Goal: Task Accomplishment & Management: Complete application form

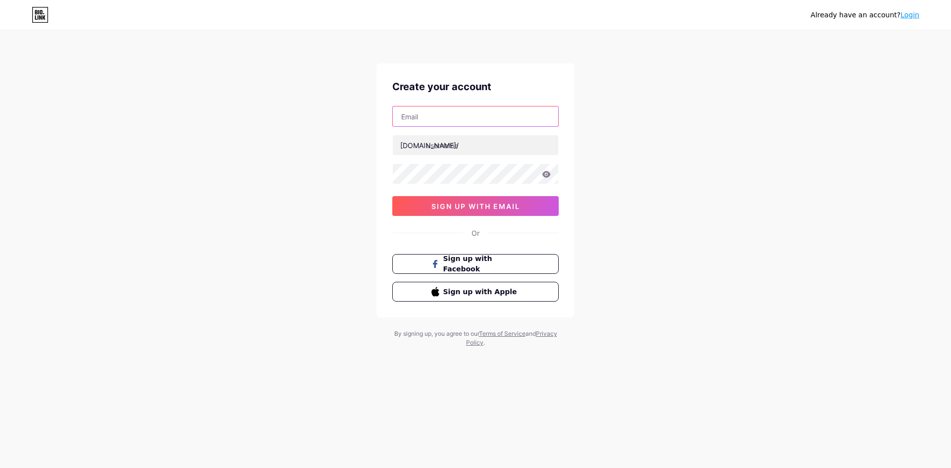
drag, startPoint x: 439, startPoint y: 116, endPoint x: 436, endPoint y: 133, distance: 16.5
click at [439, 116] on input "text" at bounding box center [475, 116] width 165 height 20
click at [391, 146] on div "Create your account [DOMAIN_NAME]/ sign up with email Or Sign up with Facebook …" at bounding box center [475, 190] width 198 height 254
click at [475, 148] on input "text" at bounding box center [475, 145] width 165 height 20
type input "shoofouni"
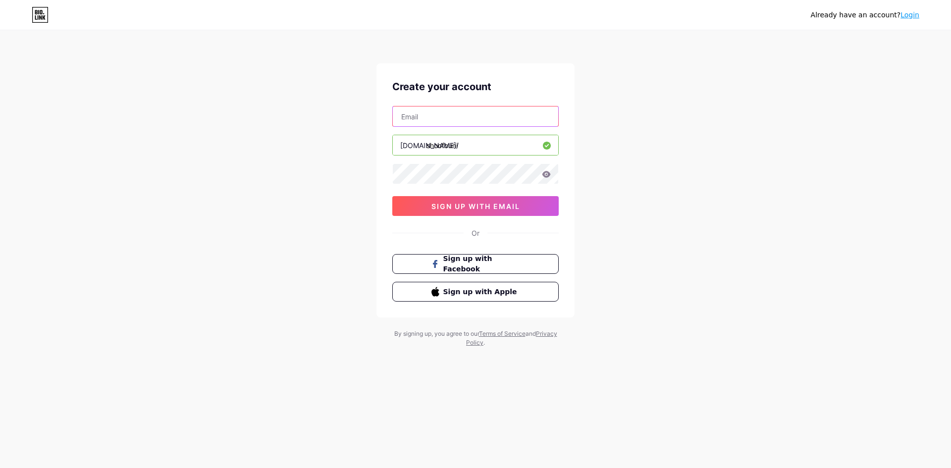
click at [413, 117] on input "text" at bounding box center [475, 116] width 165 height 20
type input "[EMAIL_ADDRESS][DOMAIN_NAME]"
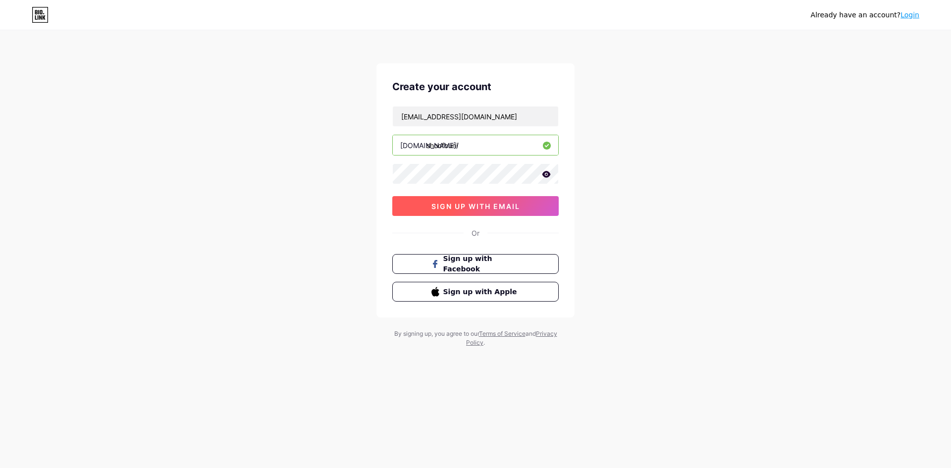
click at [484, 211] on button "sign up with email" at bounding box center [475, 206] width 166 height 20
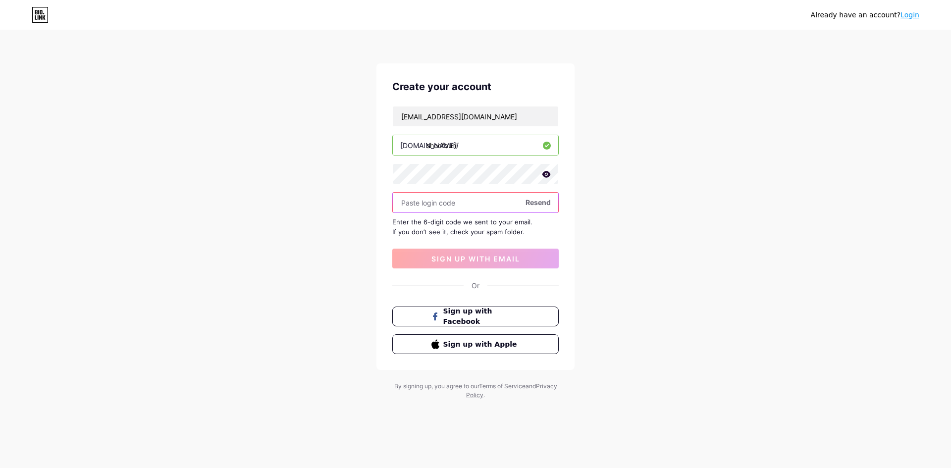
paste input "185667"
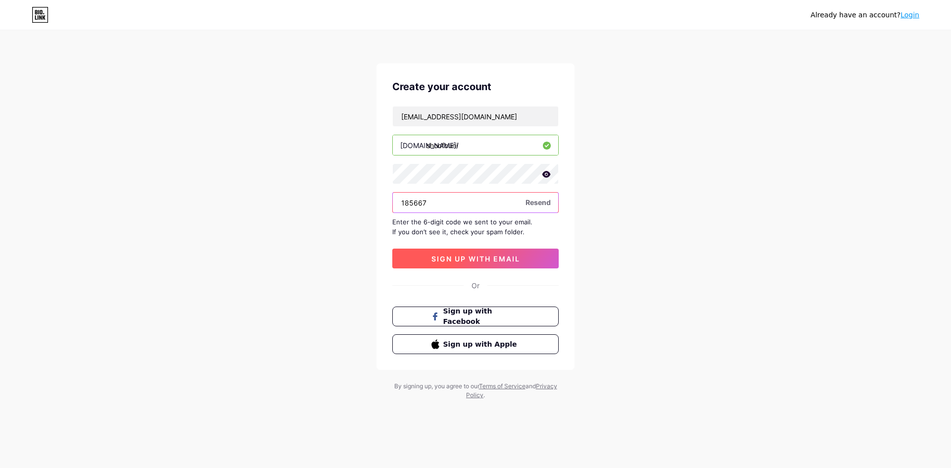
type input "185667"
drag, startPoint x: 456, startPoint y: 253, endPoint x: 453, endPoint y: 263, distance: 10.5
click at [456, 254] on button "sign up with email" at bounding box center [475, 259] width 166 height 20
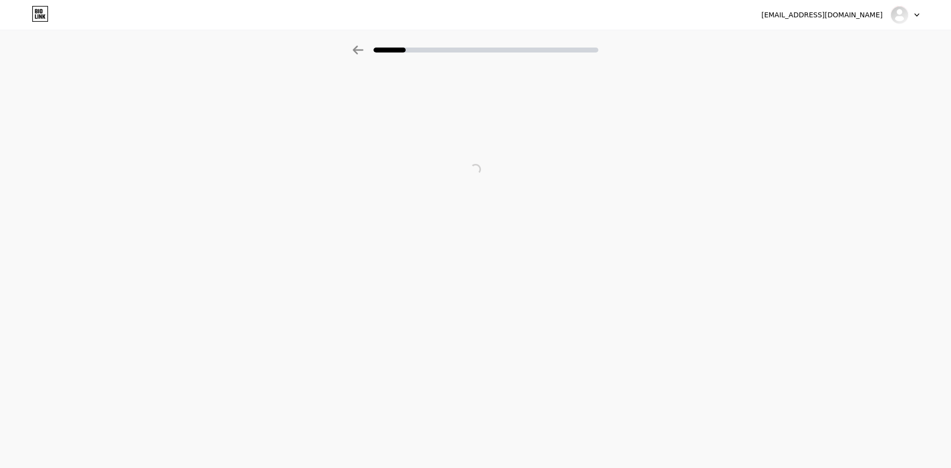
drag, startPoint x: 425, startPoint y: 119, endPoint x: 443, endPoint y: 117, distance: 18.5
click at [434, 119] on div at bounding box center [475, 169] width 951 height 198
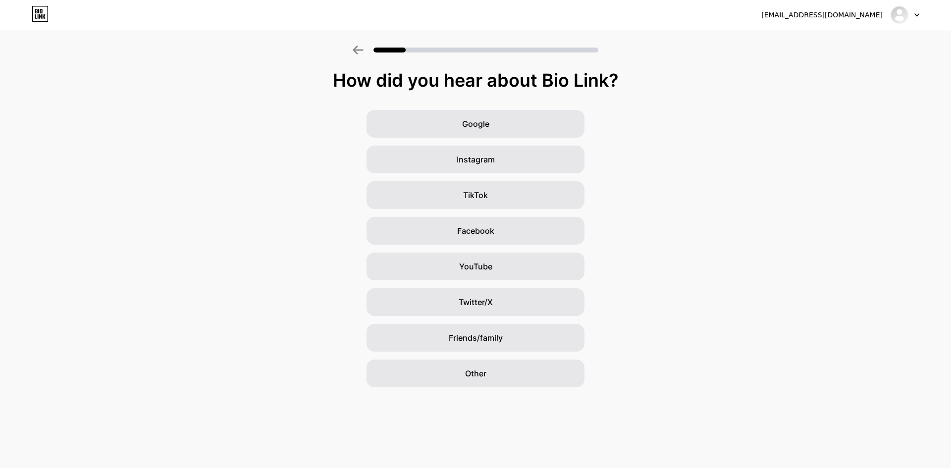
drag, startPoint x: 642, startPoint y: 164, endPoint x: 643, endPoint y: 170, distance: 5.6
drag, startPoint x: 643, startPoint y: 170, endPoint x: 618, endPoint y: 94, distance: 79.9
click at [618, 94] on div "How did you hear about Bio Link? Google Instagram TikTok Facebook YouTube Twitt…" at bounding box center [475, 228] width 951 height 317
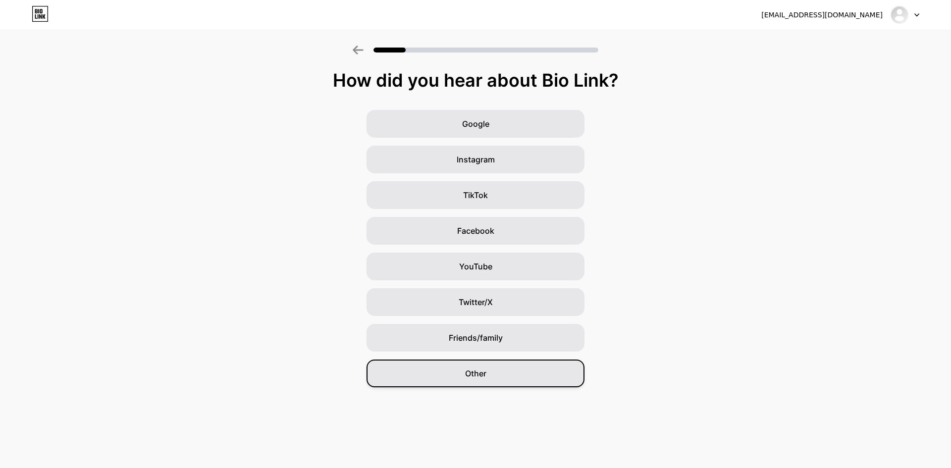
click at [480, 379] on span "Other" at bounding box center [475, 373] width 21 height 12
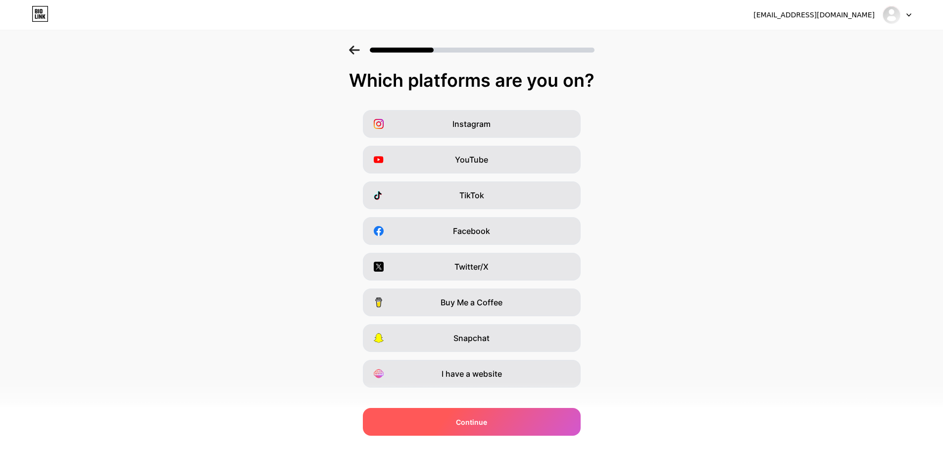
click at [464, 431] on div "Continue" at bounding box center [472, 422] width 218 height 28
drag, startPoint x: 469, startPoint y: 425, endPoint x: 529, endPoint y: 298, distance: 140.2
click at [469, 424] on span "Continue" at bounding box center [471, 421] width 31 height 10
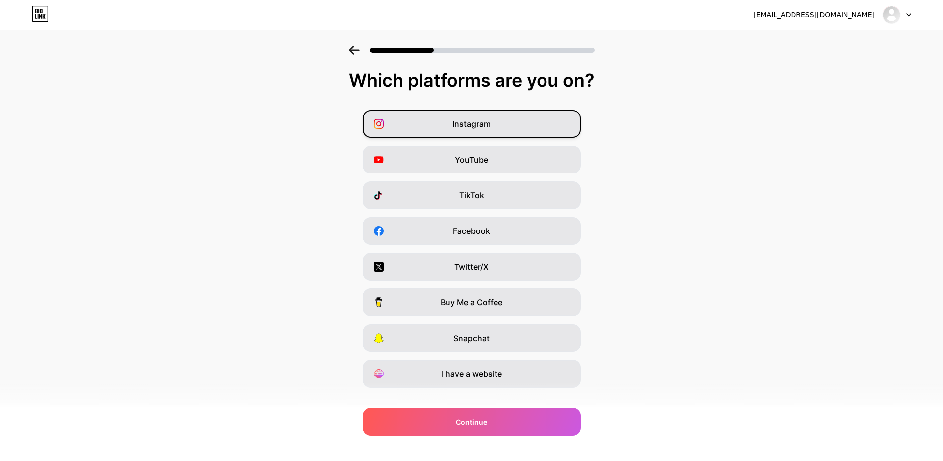
click at [520, 120] on div "Instagram" at bounding box center [472, 124] width 218 height 28
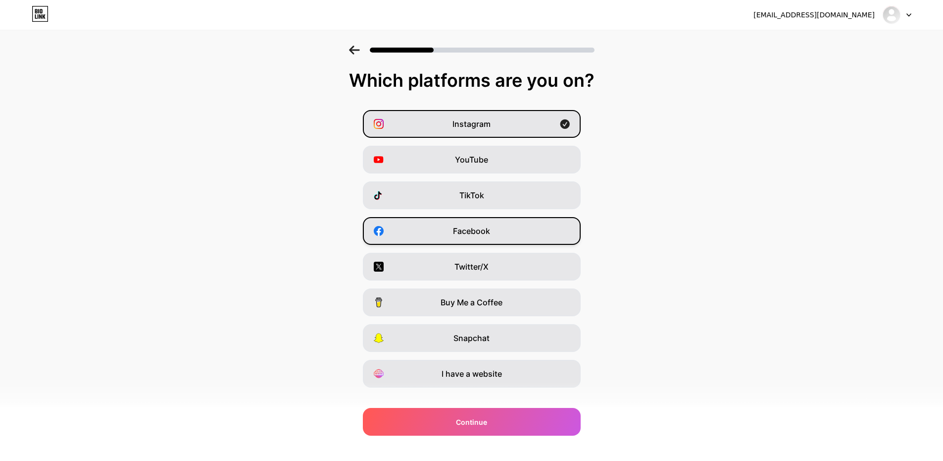
drag, startPoint x: 500, startPoint y: 159, endPoint x: 496, endPoint y: 217, distance: 58.0
click at [499, 162] on div "YouTube" at bounding box center [472, 160] width 218 height 28
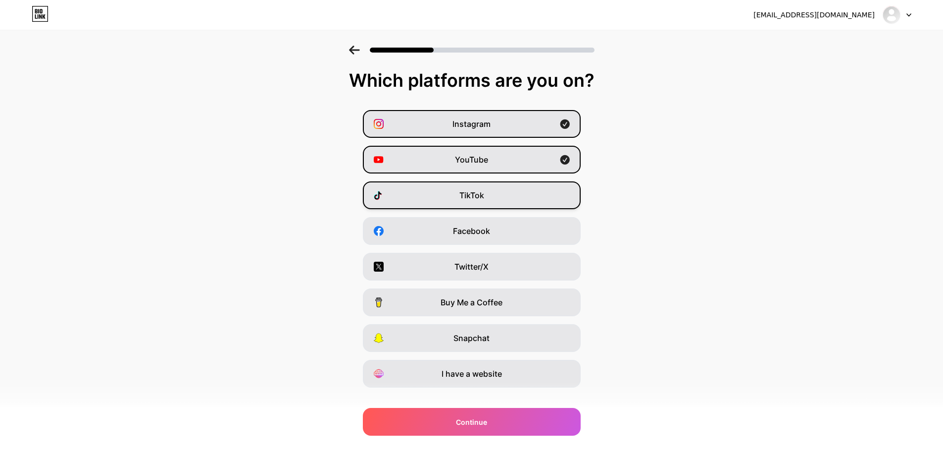
click at [505, 197] on div "TikTok" at bounding box center [472, 195] width 218 height 28
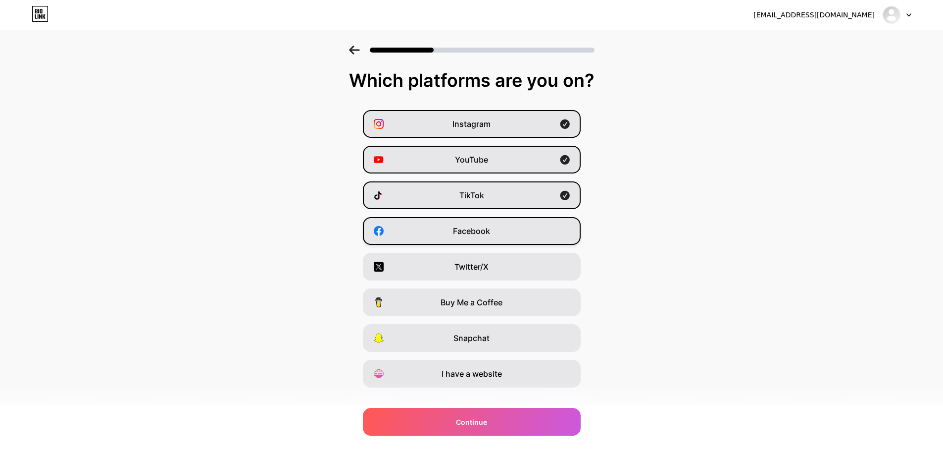
click at [490, 232] on span "Facebook" at bounding box center [471, 231] width 37 height 12
drag, startPoint x: 477, startPoint y: 379, endPoint x: 473, endPoint y: 398, distance: 18.6
click at [476, 380] on div "I have a website" at bounding box center [472, 374] width 218 height 28
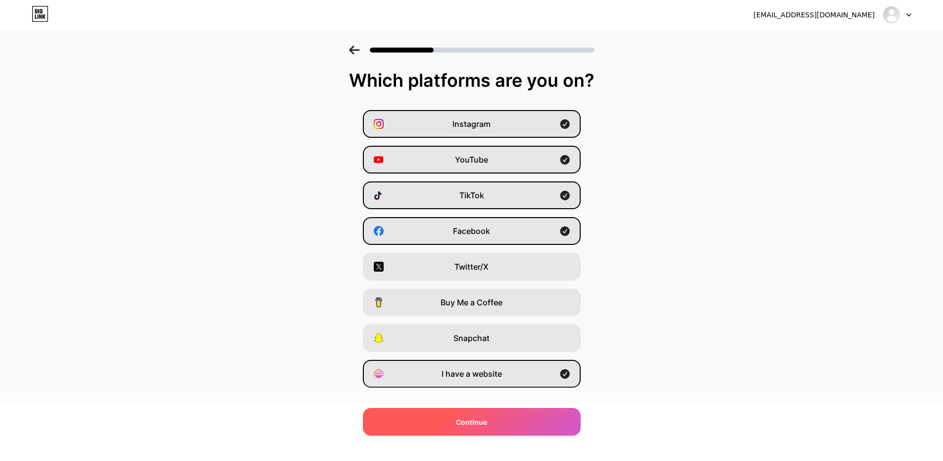
click at [472, 430] on div "Continue" at bounding box center [472, 422] width 218 height 28
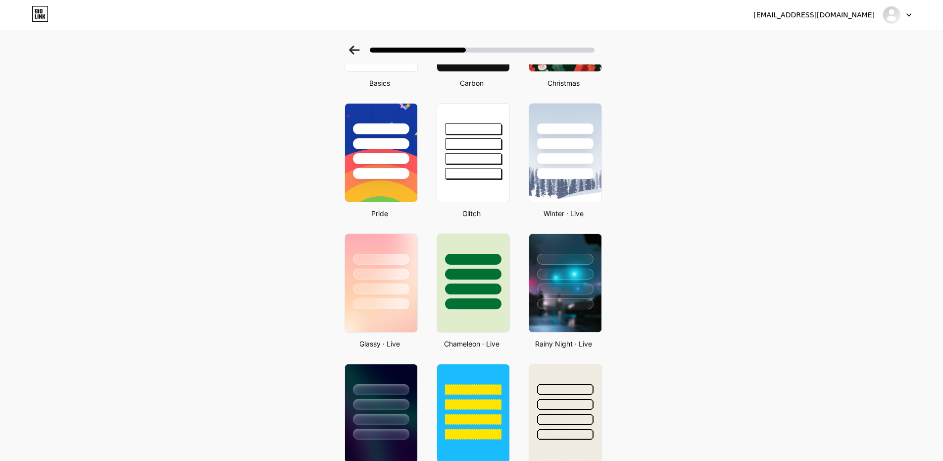
scroll to position [297, 0]
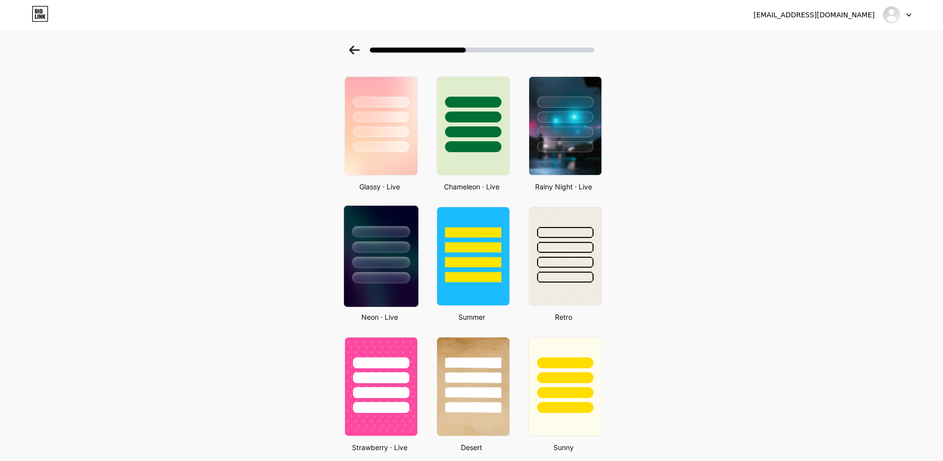
click at [375, 276] on div at bounding box center [381, 277] width 58 height 11
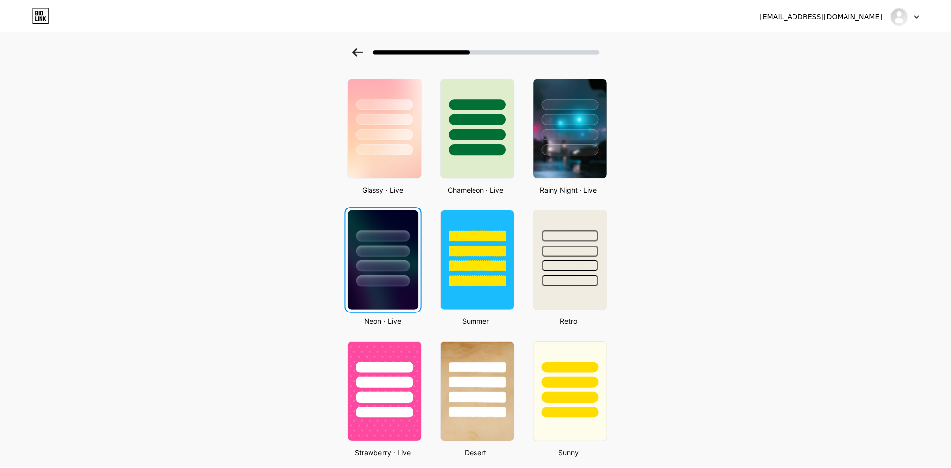
scroll to position [0, 0]
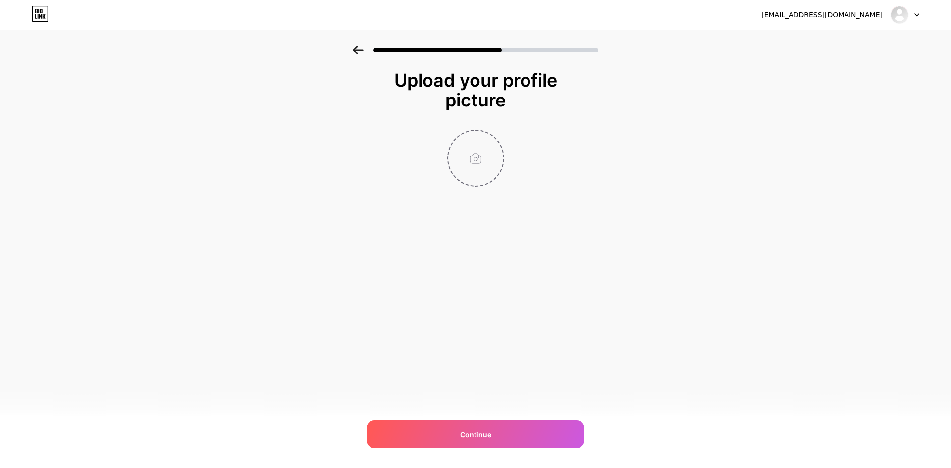
click at [474, 160] on input "file" at bounding box center [475, 158] width 55 height 55
type input "C:\fakepath\logo shoof-1.png"
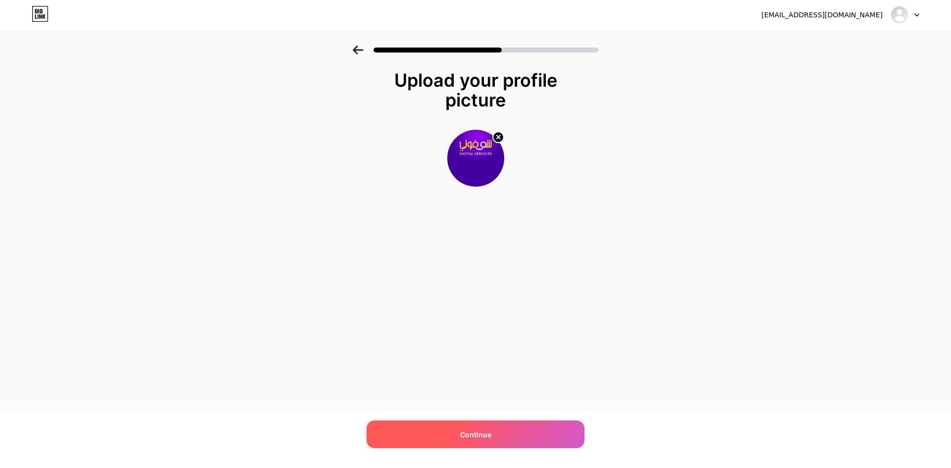
click at [500, 435] on div "Continue" at bounding box center [475, 434] width 218 height 28
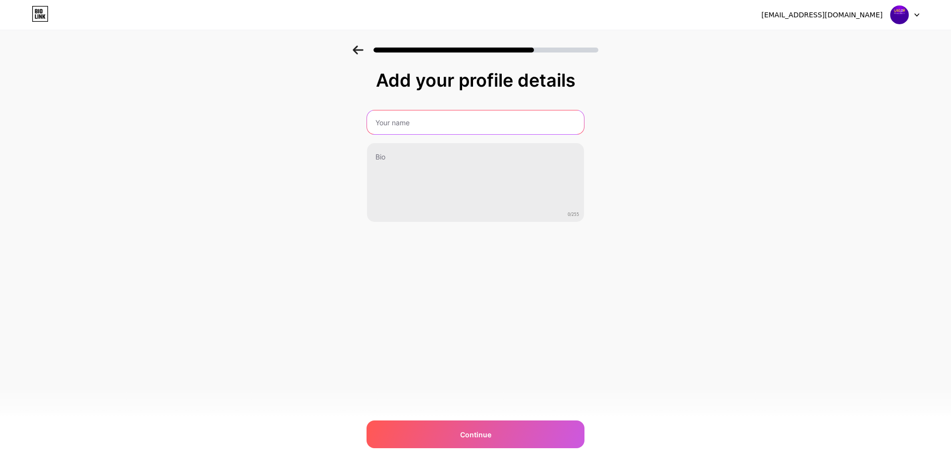
click at [455, 129] on input "text" at bounding box center [475, 122] width 217 height 24
type input "Shoofouni"
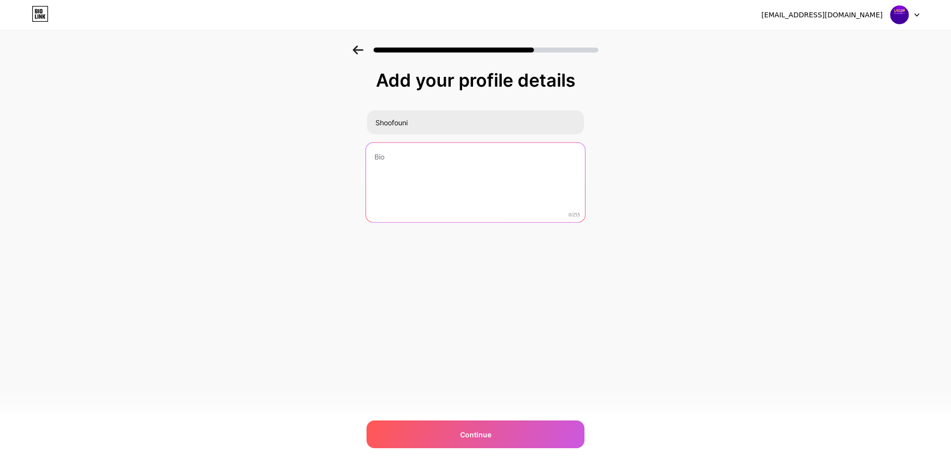
paste textarea "🎯 Shoofouni | Digital Marketing Agency 📱 حنا نخدمو ونتا تبان! 🚀 على مواقع التوا…"
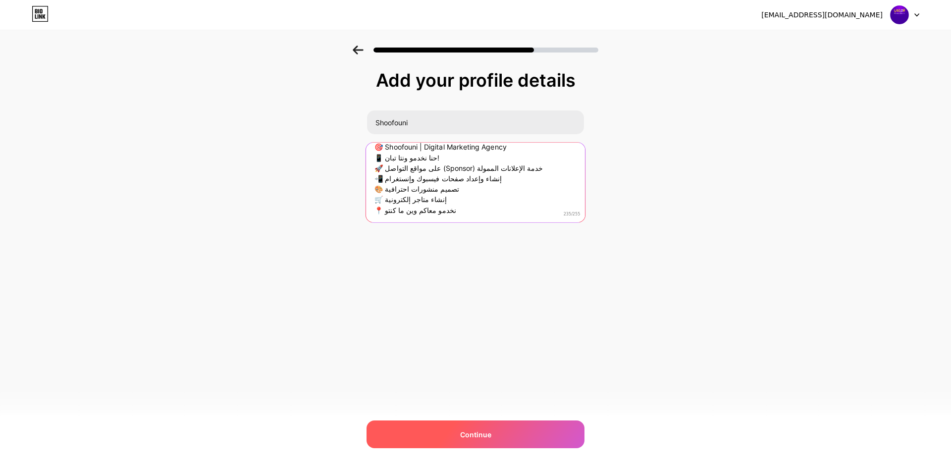
scroll to position [20, 0]
type textarea "🎯 Shoofouni | Digital Marketing Agency 📱 حنا نخدمو ونتا تبان! 🚀 على مواقع التوا…"
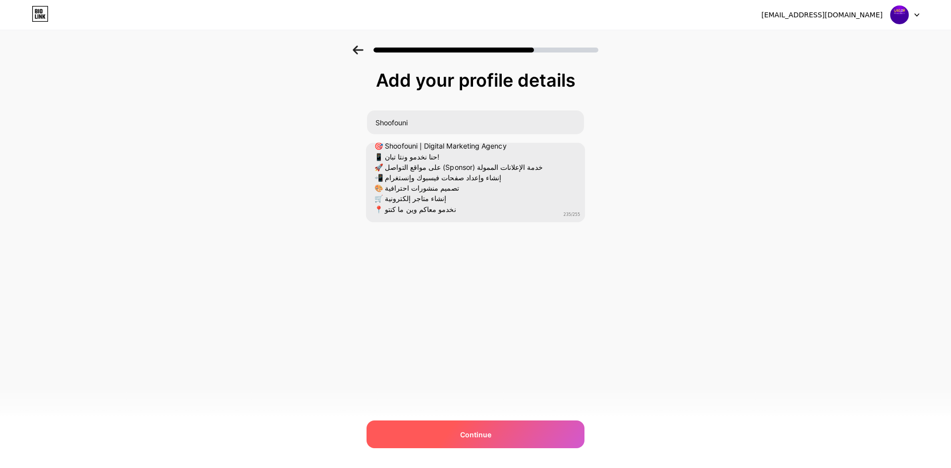
click at [511, 434] on div "Continue" at bounding box center [475, 434] width 218 height 28
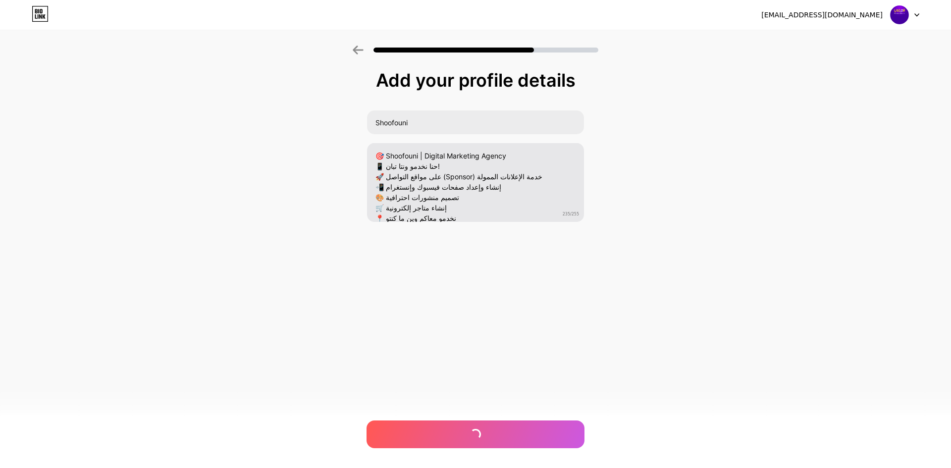
scroll to position [0, 0]
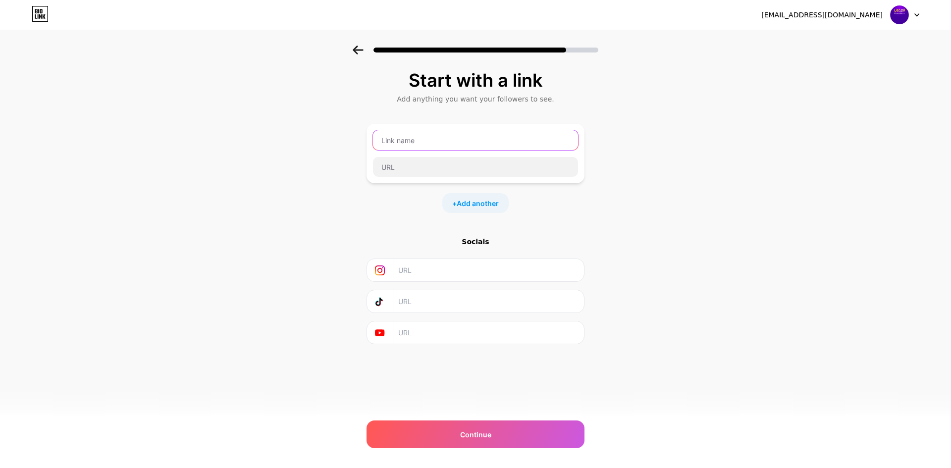
click at [420, 146] on input "text" at bounding box center [475, 140] width 205 height 20
click at [416, 161] on input "text" at bounding box center [475, 167] width 205 height 20
drag, startPoint x: 282, startPoint y: 208, endPoint x: 394, endPoint y: 186, distance: 114.5
click at [283, 208] on div "Start with a link Add anything you want your followers to see. + Add another So…" at bounding box center [475, 220] width 951 height 348
click at [433, 137] on input "text" at bounding box center [475, 140] width 205 height 20
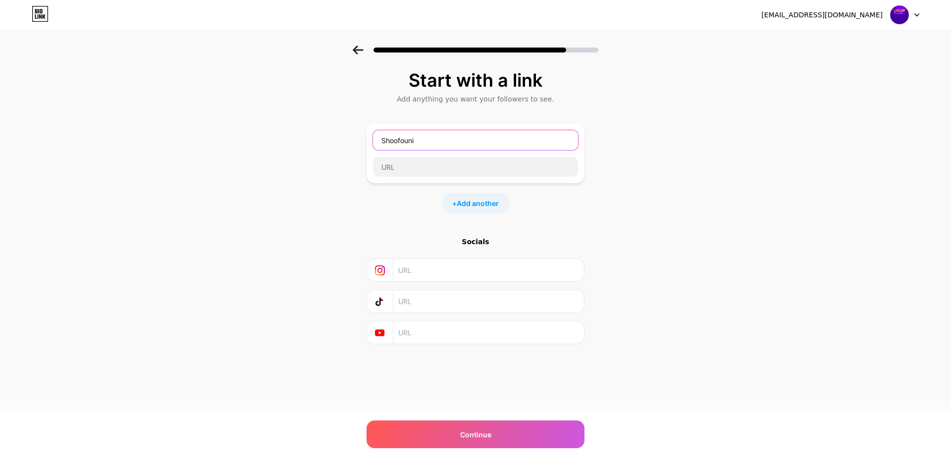
type input "Shoofouni"
paste input "[URL][DOMAIN_NAME]"
type input "[URL][DOMAIN_NAME]"
click at [668, 212] on div "Start with a link Add anything you want your followers to see. Shoofouni [URL][…" at bounding box center [475, 220] width 951 height 348
click at [443, 269] on input "text" at bounding box center [488, 270] width 180 height 22
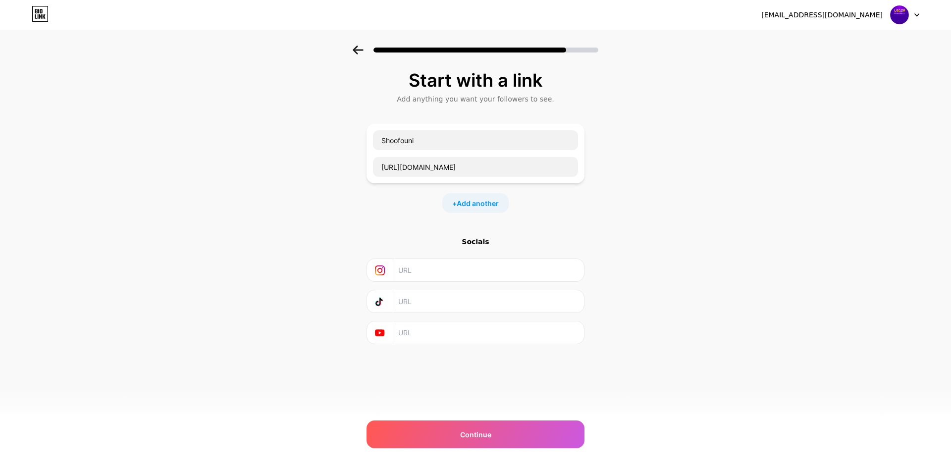
drag, startPoint x: 367, startPoint y: 196, endPoint x: 447, endPoint y: 194, distance: 79.3
click at [367, 195] on div "+ Add another" at bounding box center [475, 203] width 218 height 20
click at [465, 139] on input "Shoofouni" at bounding box center [475, 140] width 205 height 20
click at [435, 266] on input "text" at bounding box center [488, 270] width 180 height 22
click at [415, 335] on input "text" at bounding box center [488, 332] width 180 height 22
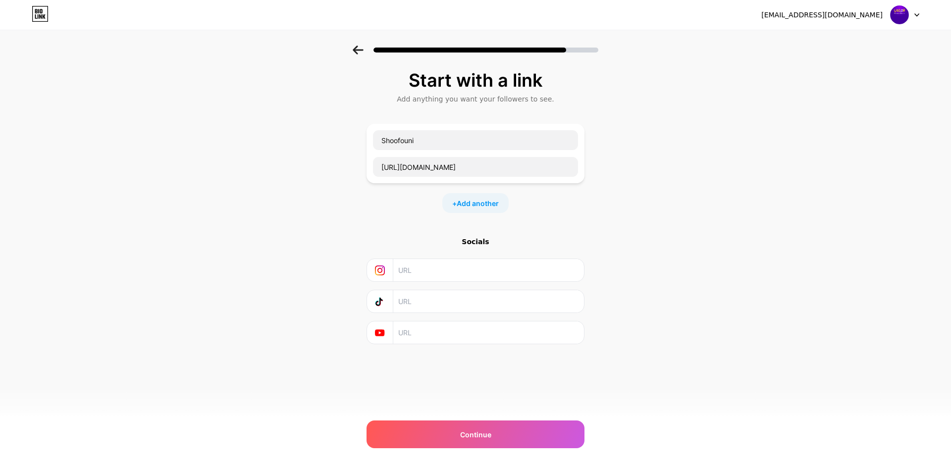
click at [441, 275] on input "text" at bounding box center [488, 270] width 180 height 22
drag, startPoint x: 440, startPoint y: 269, endPoint x: 278, endPoint y: 269, distance: 161.9
click at [278, 269] on div "Start with a link Add anything you want your followers to see. Shoofouni [URL][…" at bounding box center [475, 220] width 951 height 348
paste input "[URL][DOMAIN_NAME]"
type input "[URL][DOMAIN_NAME]"
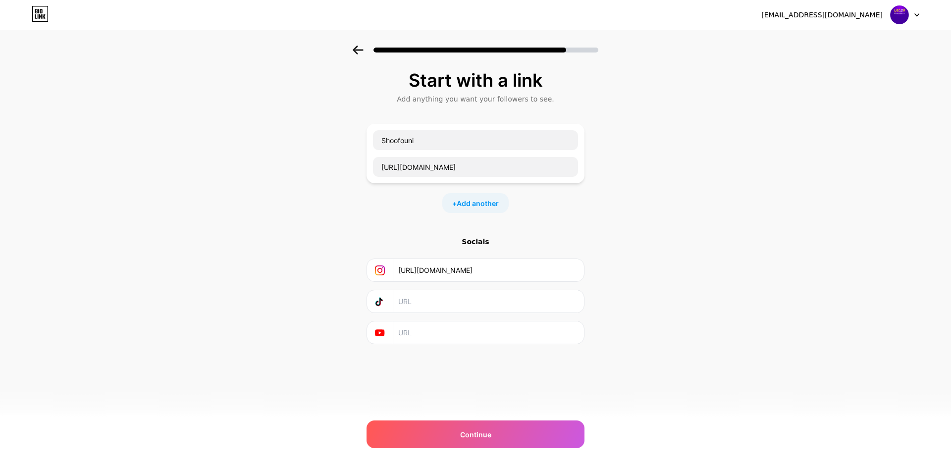
click at [461, 302] on input "text" at bounding box center [488, 301] width 180 height 22
click at [444, 299] on input "text" at bounding box center [488, 301] width 180 height 22
paste input "[URL][DOMAIN_NAME]"
type input "[URL][DOMAIN_NAME]"
drag, startPoint x: 696, startPoint y: 288, endPoint x: 684, endPoint y: 294, distance: 13.1
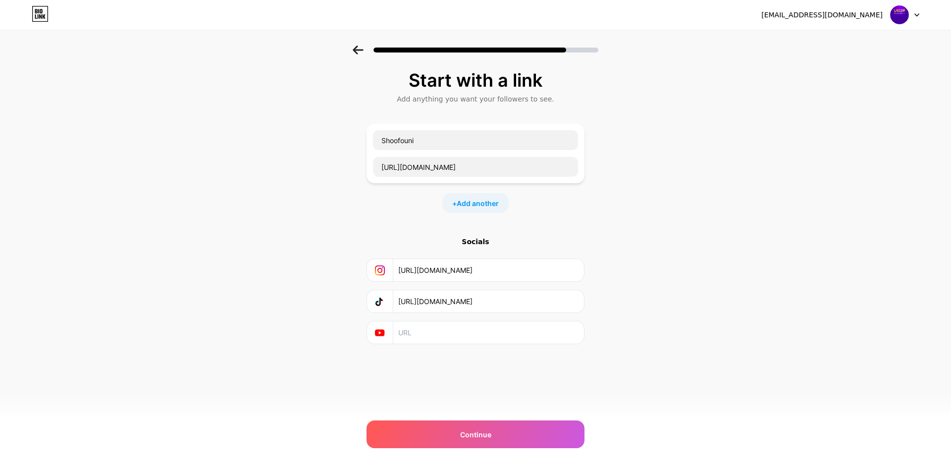
click at [691, 290] on div "Start with a link Add anything you want your followers to see. Shoofouni [URL][…" at bounding box center [475, 220] width 951 height 348
click at [461, 430] on span "Continue" at bounding box center [475, 434] width 31 height 10
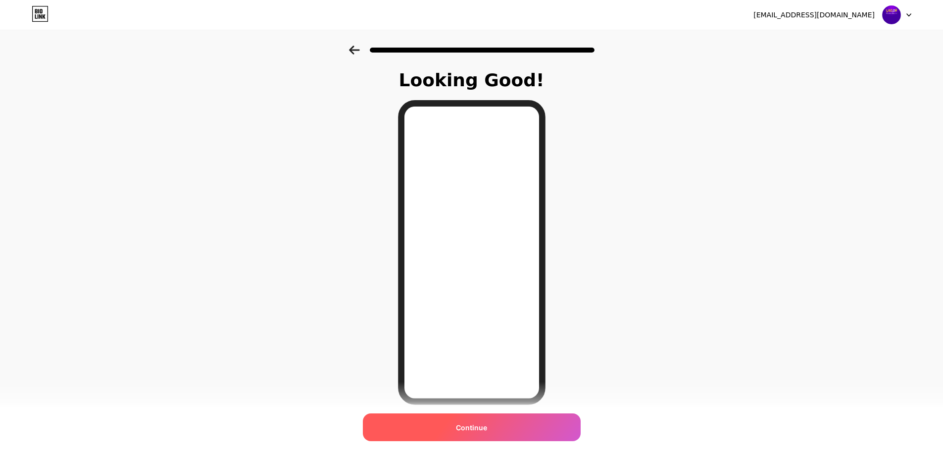
click at [479, 429] on span "Continue" at bounding box center [471, 427] width 31 height 10
